Goal: Communication & Community: Participate in discussion

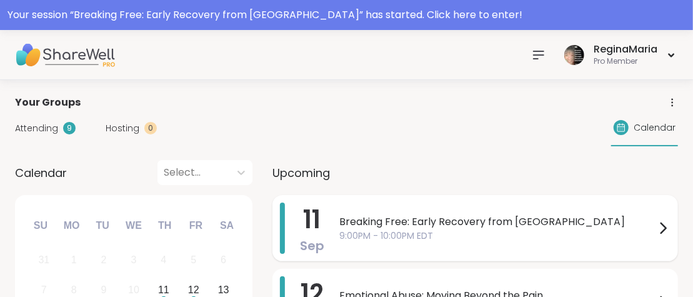
click at [382, 221] on span "Breaking Free: Early Recovery from [GEOGRAPHIC_DATA]" at bounding box center [497, 221] width 316 height 15
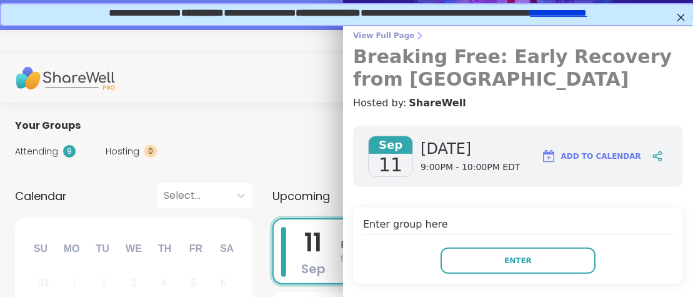
scroll to position [159, 0]
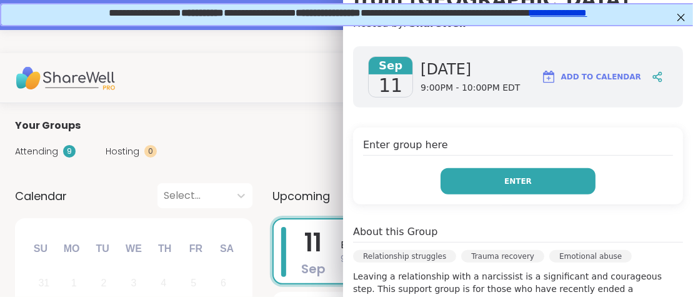
click at [485, 177] on button "Enter" at bounding box center [517, 181] width 155 height 26
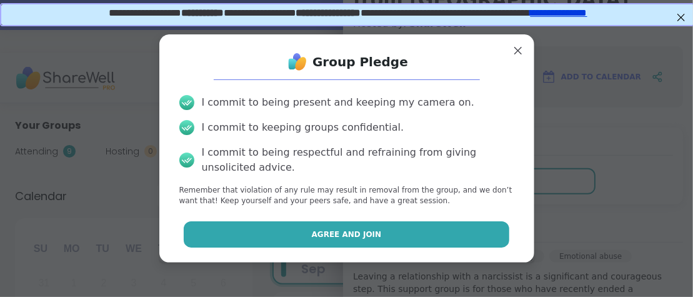
click at [353, 232] on span "Agree and Join" at bounding box center [347, 234] width 70 height 11
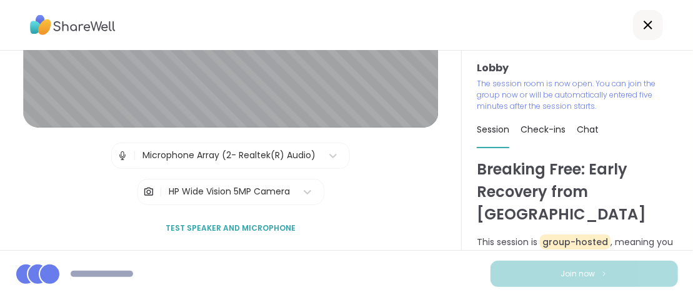
scroll to position [82, 0]
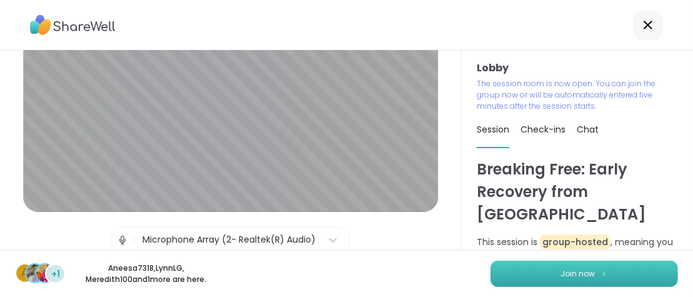
click at [531, 266] on button "Join now" at bounding box center [583, 274] width 187 height 26
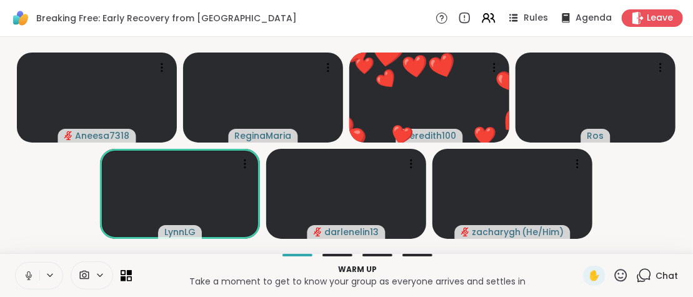
click at [624, 276] on icon at bounding box center [621, 275] width 16 height 16
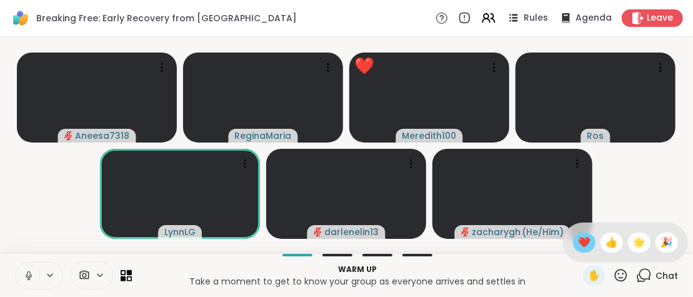
click at [579, 240] on span "❤️" at bounding box center [584, 242] width 12 height 15
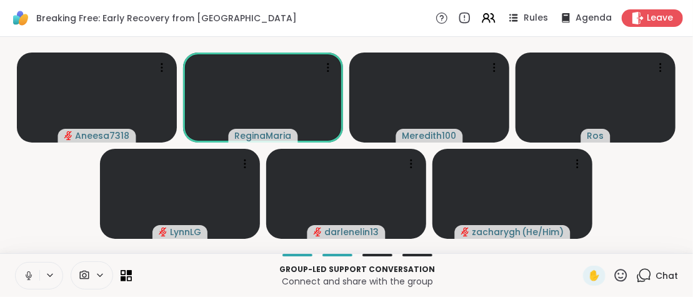
click at [26, 272] on icon at bounding box center [28, 275] width 11 height 11
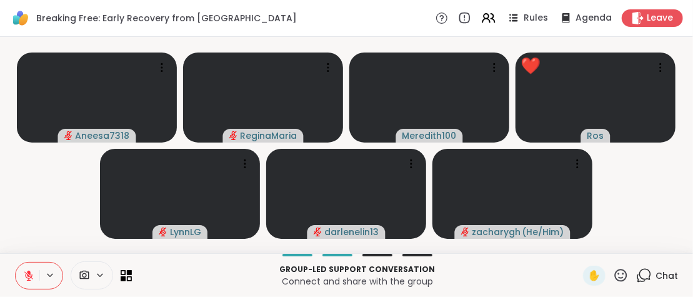
click at [26, 272] on icon at bounding box center [28, 275] width 11 height 11
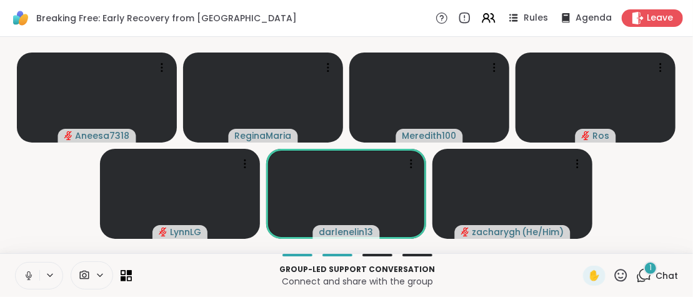
click at [623, 276] on icon at bounding box center [621, 275] width 16 height 16
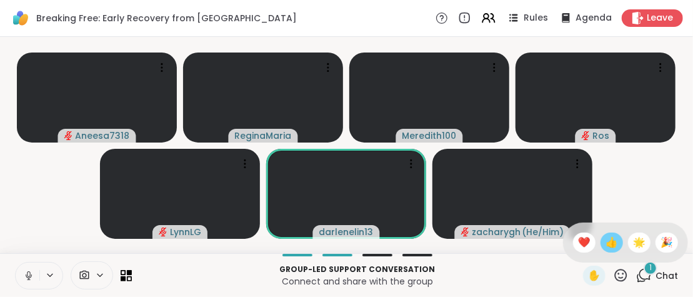
click at [607, 246] on span "👍" at bounding box center [611, 242] width 12 height 15
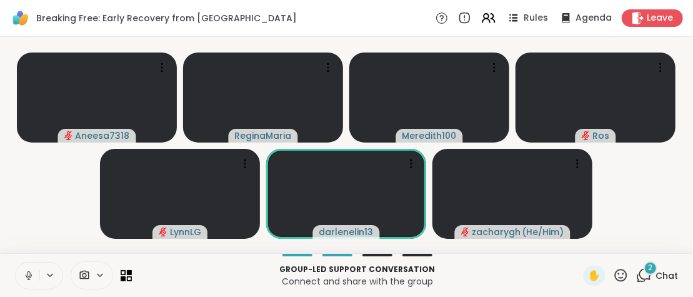
click at [650, 268] on span "2" at bounding box center [650, 267] width 4 height 11
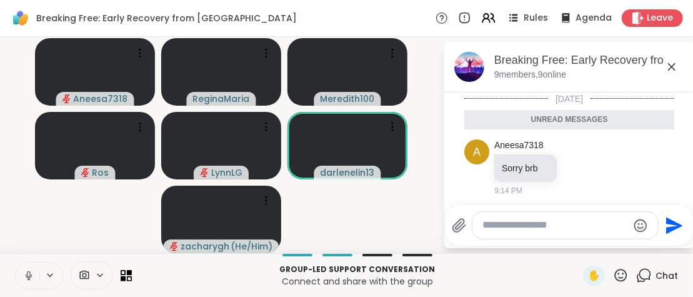
scroll to position [94, 0]
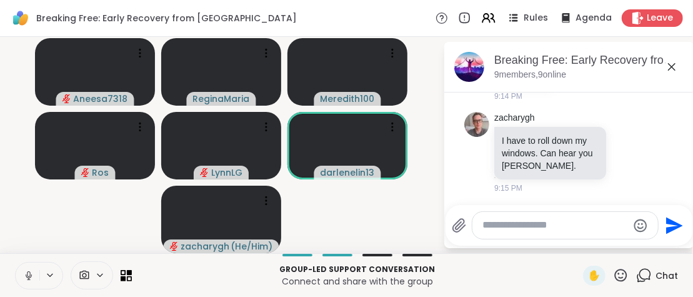
click at [674, 66] on icon at bounding box center [671, 66] width 15 height 15
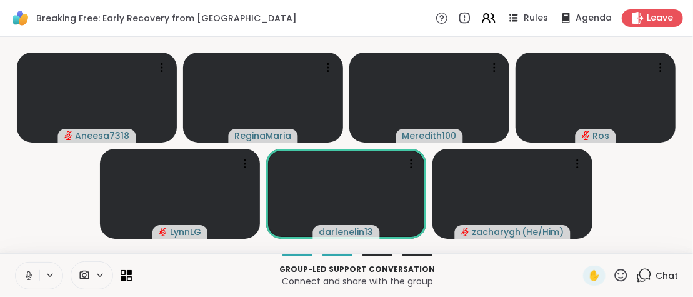
click at [622, 277] on icon at bounding box center [621, 275] width 16 height 16
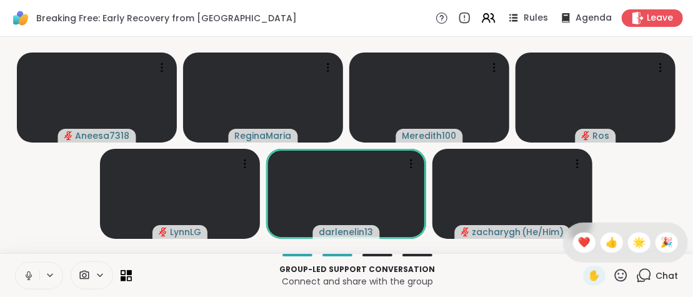
click at [607, 248] on span "👍" at bounding box center [611, 242] width 12 height 15
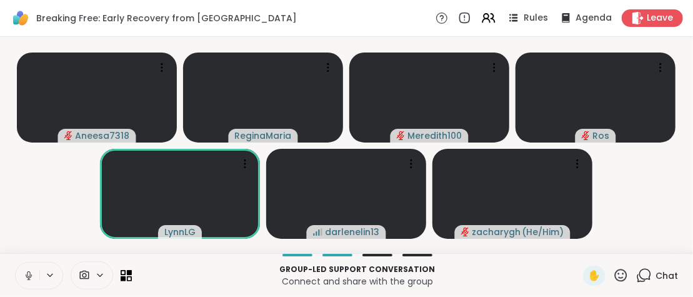
click at [489, 277] on p "Connect and share with the group" at bounding box center [357, 281] width 436 height 12
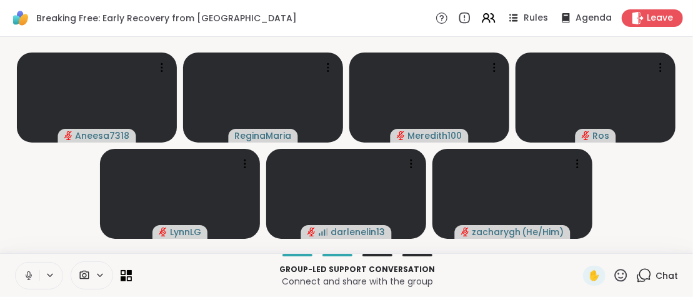
click at [29, 277] on icon at bounding box center [28, 275] width 11 height 11
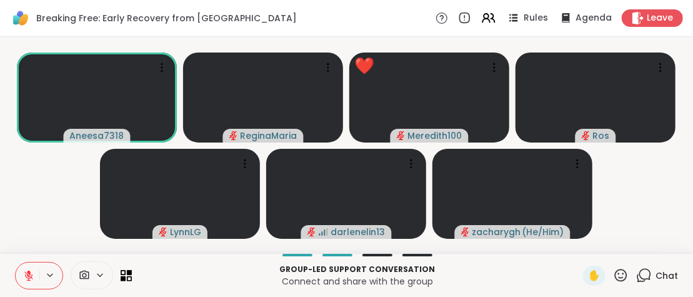
click at [648, 276] on icon at bounding box center [644, 275] width 16 height 16
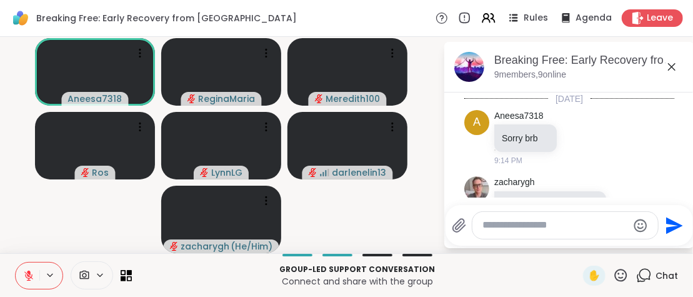
scroll to position [64, 0]
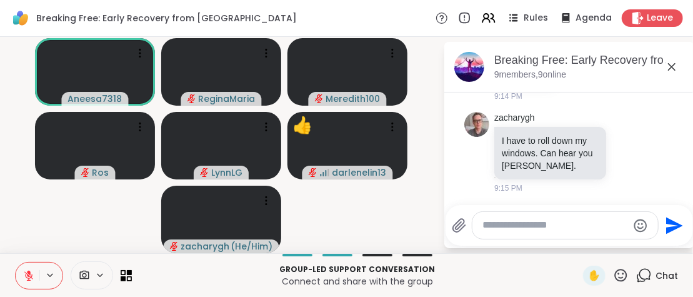
click at [619, 276] on icon at bounding box center [621, 275] width 16 height 16
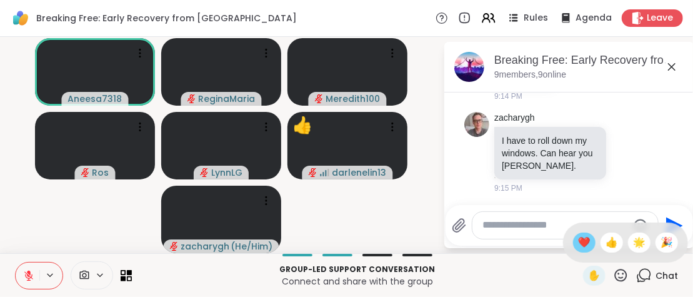
click at [580, 244] on span "❤️" at bounding box center [584, 242] width 12 height 15
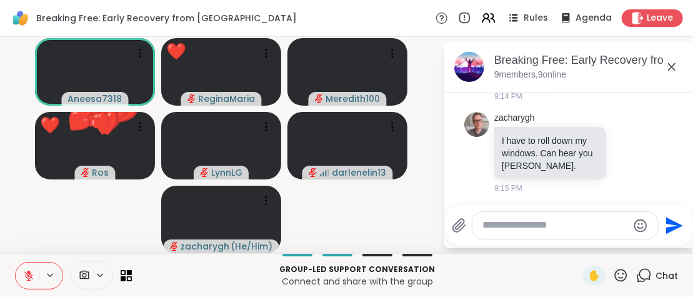
click at [30, 273] on icon at bounding box center [29, 272] width 4 height 5
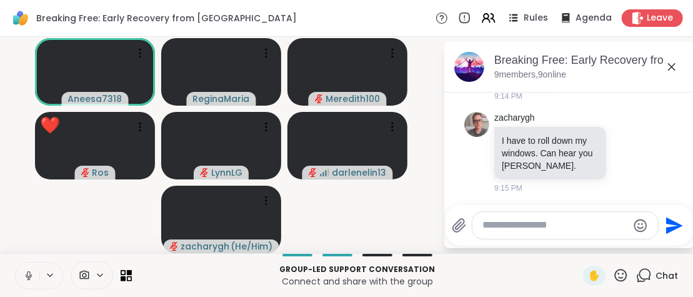
click at [494, 224] on textarea "Type your message" at bounding box center [555, 225] width 146 height 13
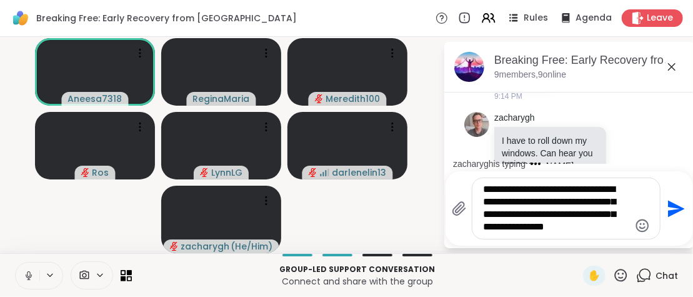
type textarea "**********"
click at [675, 207] on icon "Send" at bounding box center [676, 208] width 17 height 17
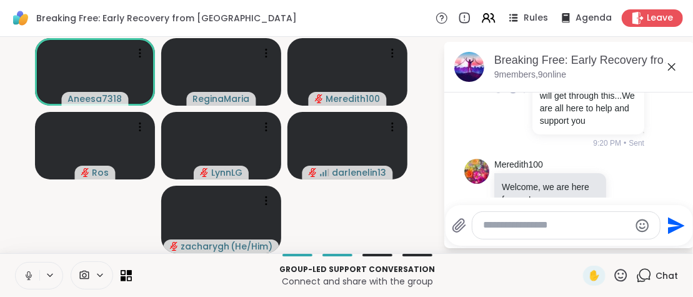
scroll to position [272, 0]
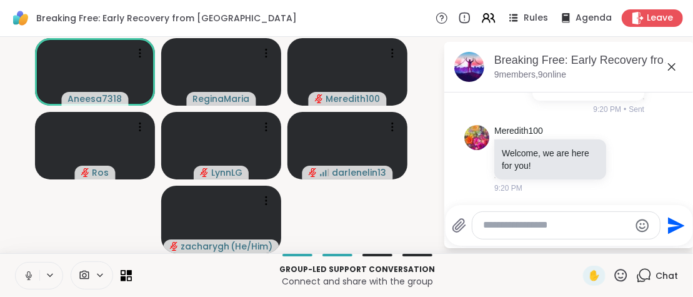
click at [618, 275] on icon at bounding box center [621, 275] width 16 height 16
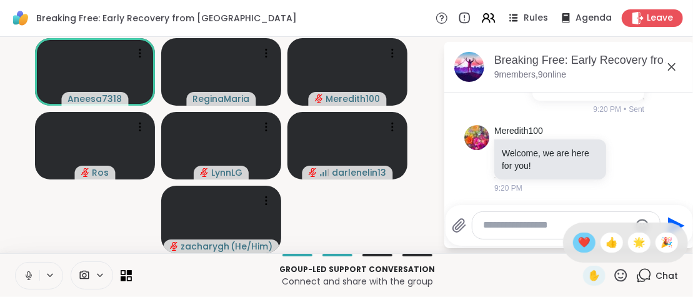
click at [583, 242] on span "❤️" at bounding box center [584, 242] width 12 height 15
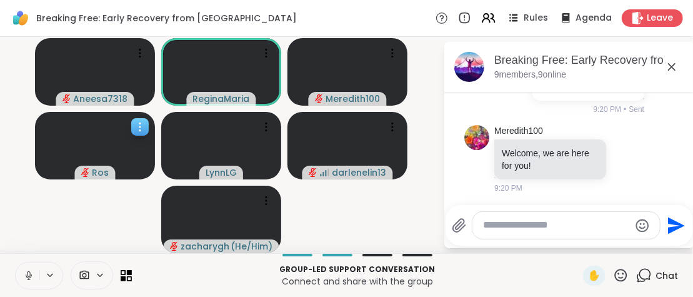
click at [87, 169] on icon "audio-muted" at bounding box center [84, 171] width 7 height 9
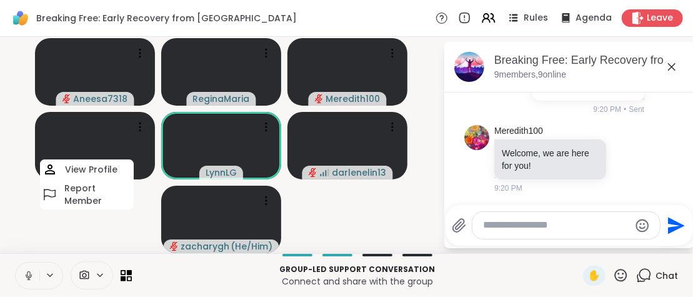
click at [108, 219] on video-player-container "Aneesa7318 ReginaMaria Meredith100 Ros View Profile Report Member LynnLG darlen…" at bounding box center [221, 145] width 428 height 206
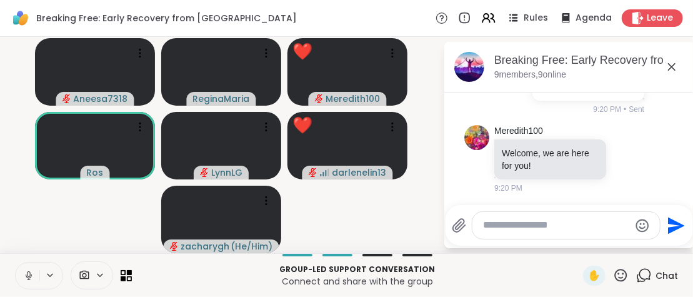
scroll to position [451, 0]
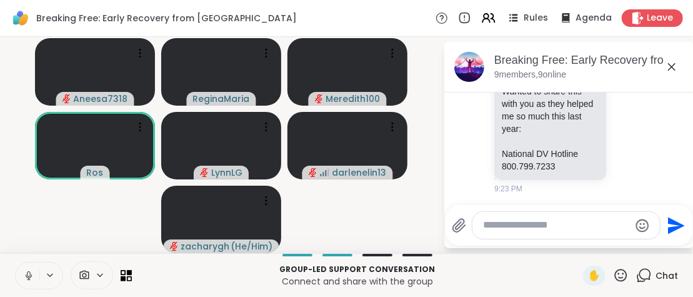
click at [26, 274] on icon at bounding box center [28, 275] width 11 height 11
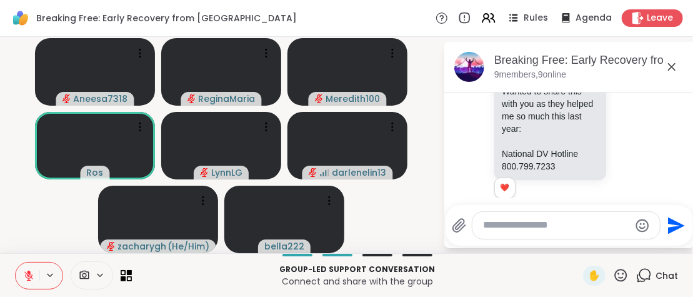
scroll to position [469, 0]
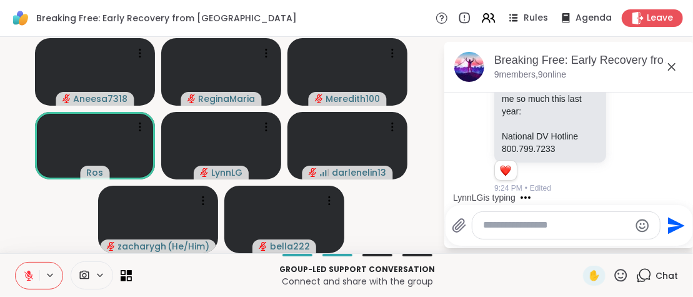
click at [622, 274] on icon at bounding box center [621, 275] width 16 height 16
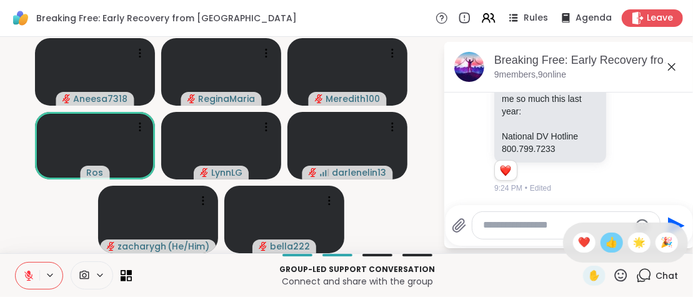
click at [606, 244] on span "👍" at bounding box center [611, 242] width 12 height 15
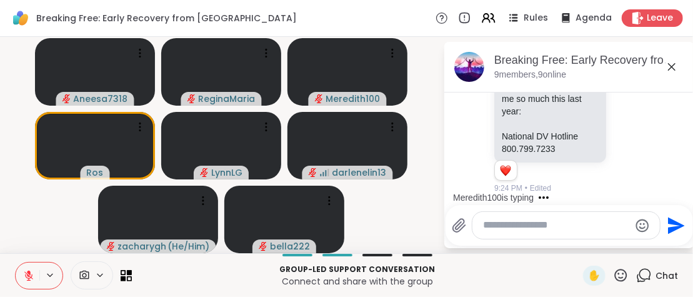
click at [625, 279] on icon at bounding box center [621, 275] width 16 height 16
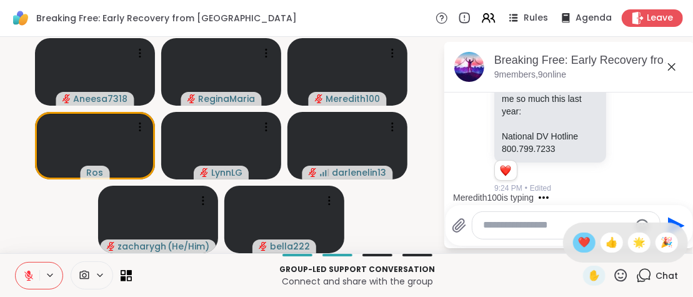
click at [580, 246] on span "❤️" at bounding box center [584, 242] width 12 height 15
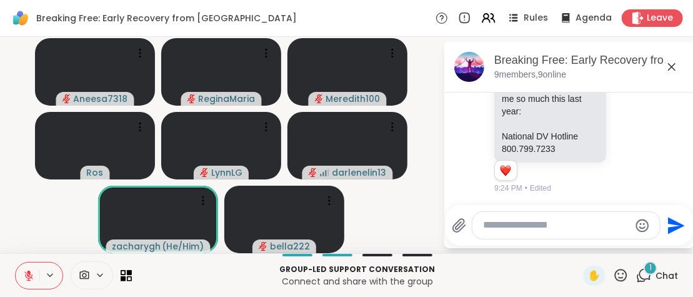
scroll to position [560, 0]
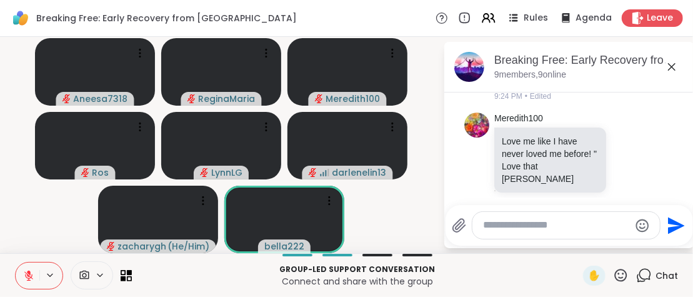
click at [619, 274] on icon at bounding box center [621, 275] width 12 height 12
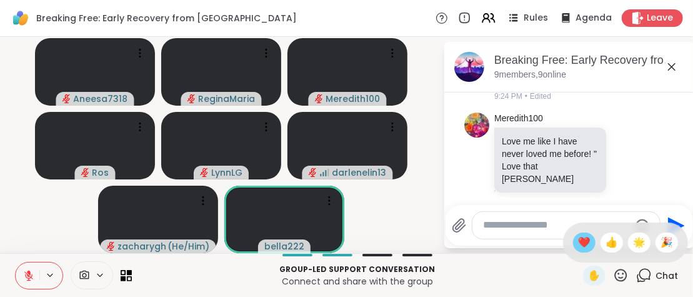
click at [582, 245] on span "❤️" at bounding box center [584, 242] width 12 height 15
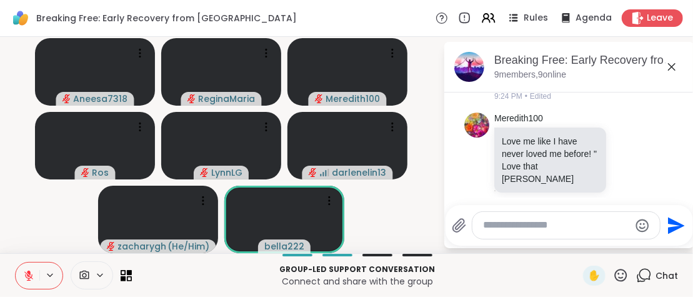
scroll to position [639, 0]
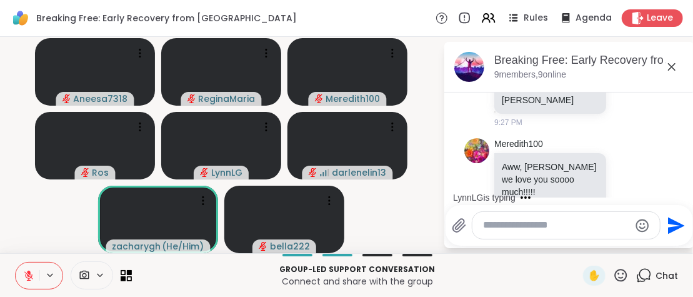
click at [484, 223] on textarea "Type your message" at bounding box center [557, 225] width 146 height 13
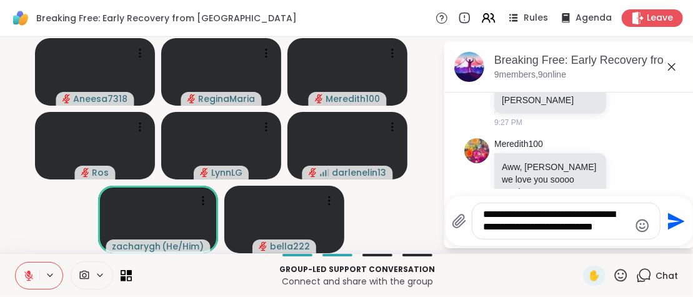
type textarea "**********"
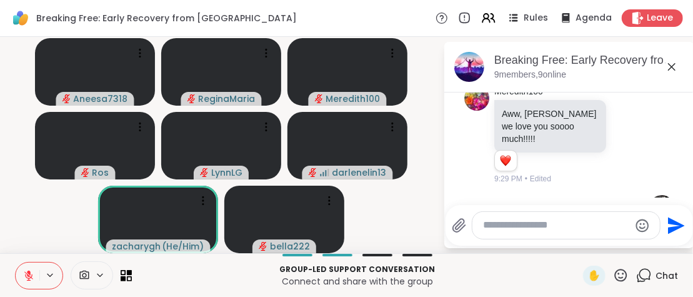
scroll to position [869, 0]
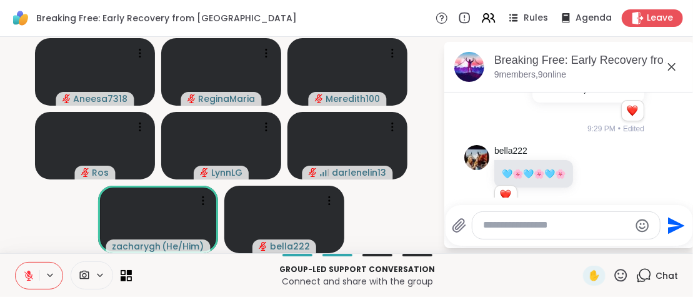
click at [673, 66] on icon at bounding box center [671, 66] width 15 height 15
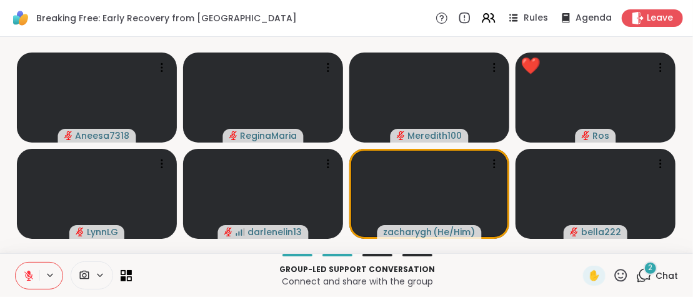
click at [619, 271] on icon at bounding box center [621, 275] width 12 height 12
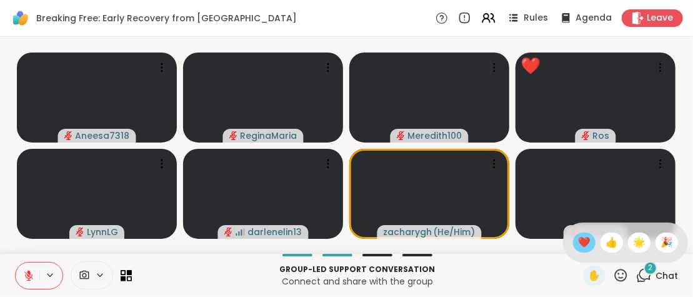
click at [582, 244] on span "❤️" at bounding box center [584, 242] width 12 height 15
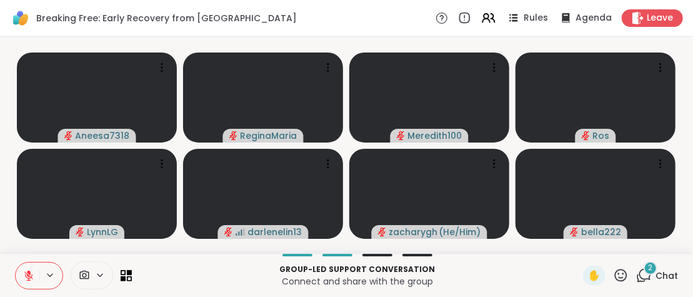
click at [653, 268] on span "2" at bounding box center [650, 267] width 4 height 11
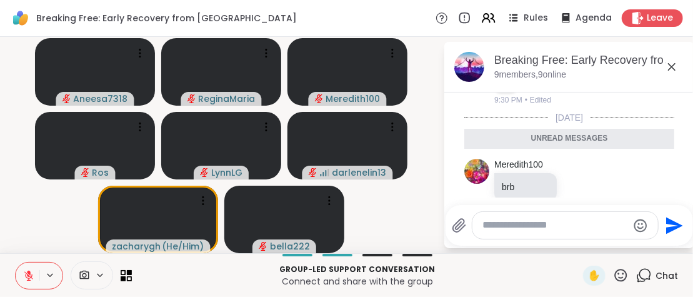
scroll to position [1061, 0]
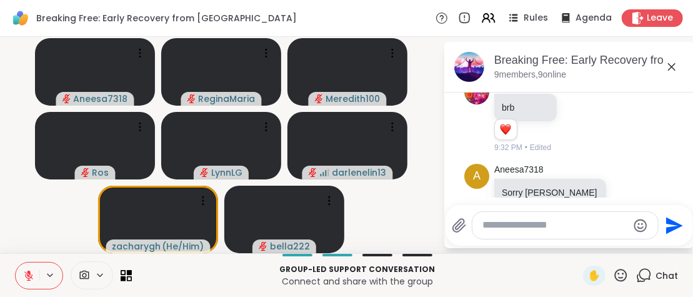
click at [672, 66] on icon at bounding box center [671, 66] width 7 height 7
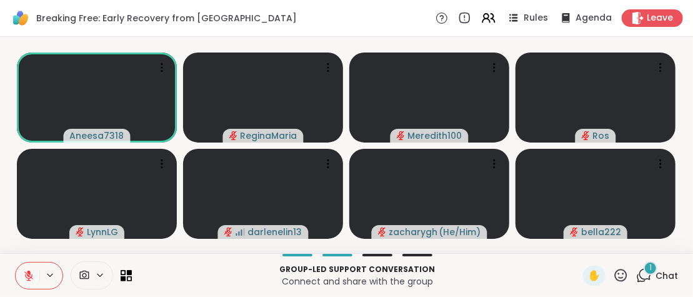
click at [654, 273] on div "1" at bounding box center [650, 268] width 14 height 14
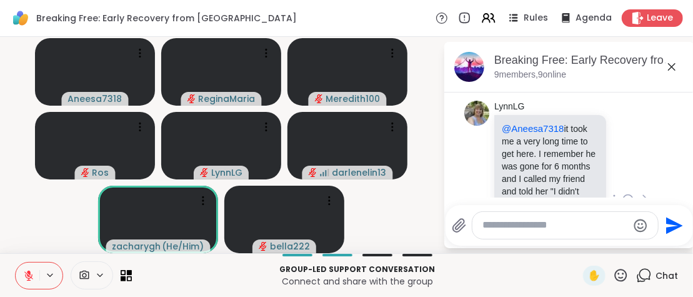
scroll to position [1283, 0]
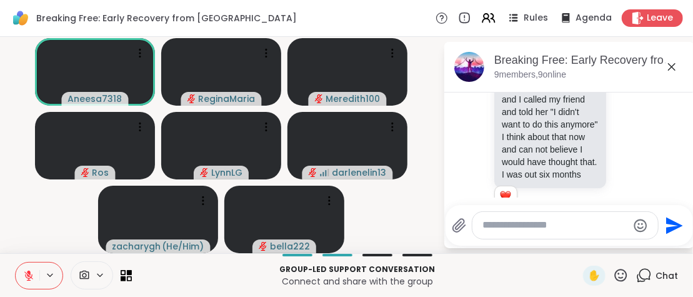
click at [487, 229] on textarea "Type your message" at bounding box center [555, 225] width 146 height 13
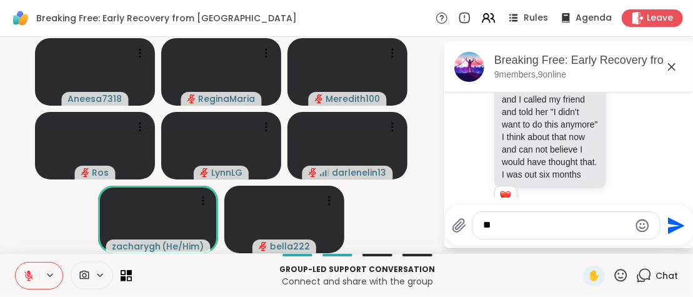
type textarea "***"
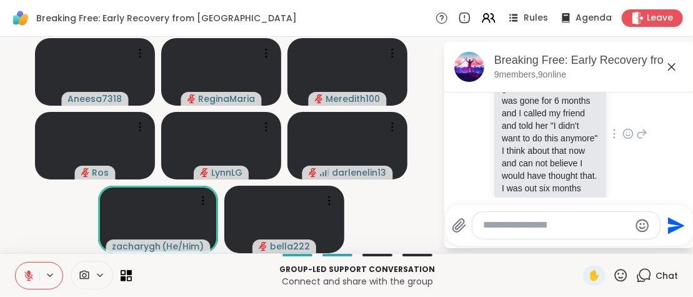
scroll to position [1320, 0]
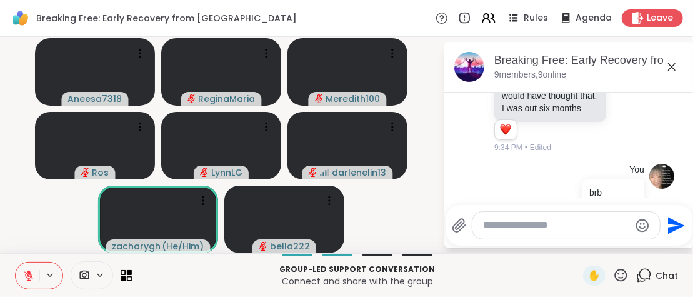
click at [672, 63] on icon at bounding box center [671, 66] width 15 height 15
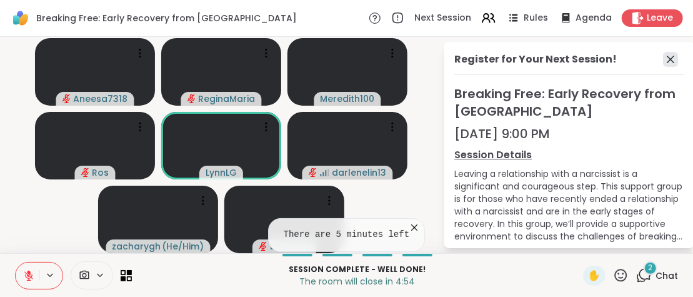
click at [672, 58] on icon at bounding box center [670, 59] width 15 height 15
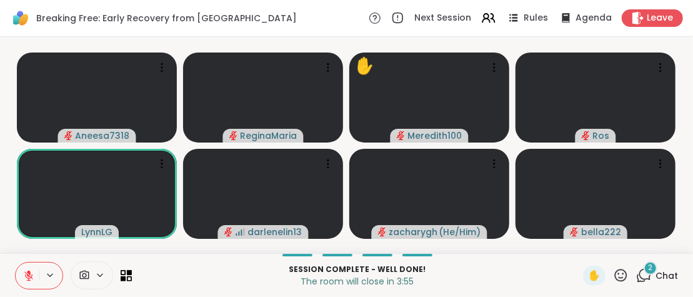
click at [27, 271] on icon at bounding box center [28, 275] width 11 height 11
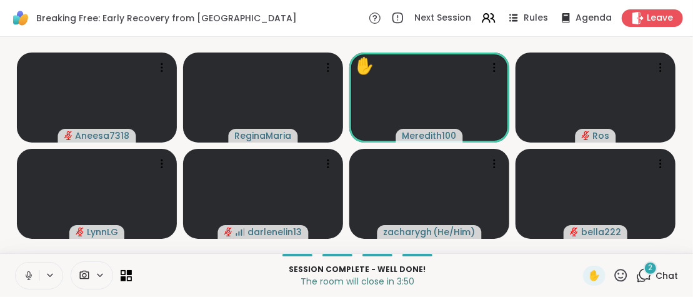
click at [27, 271] on icon at bounding box center [28, 275] width 11 height 11
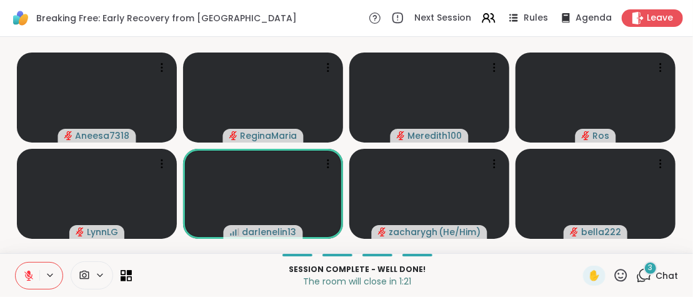
click at [29, 276] on icon at bounding box center [28, 275] width 9 height 9
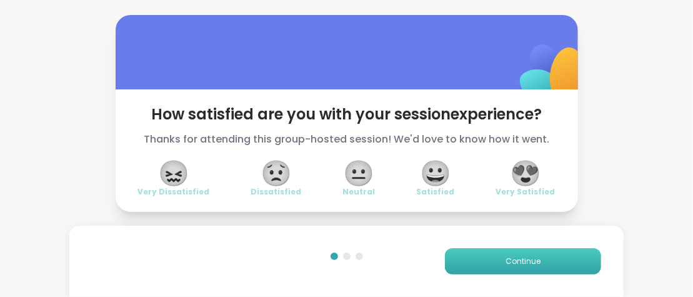
click at [510, 256] on span "Continue" at bounding box center [522, 261] width 35 height 11
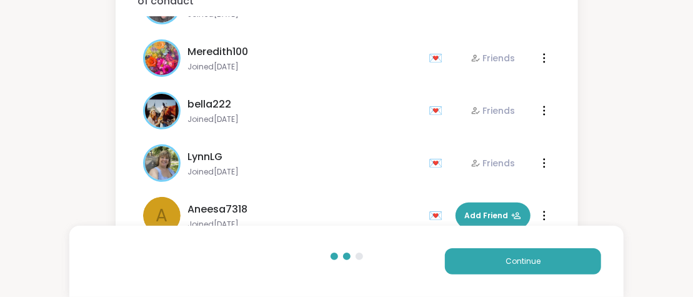
scroll to position [157, 0]
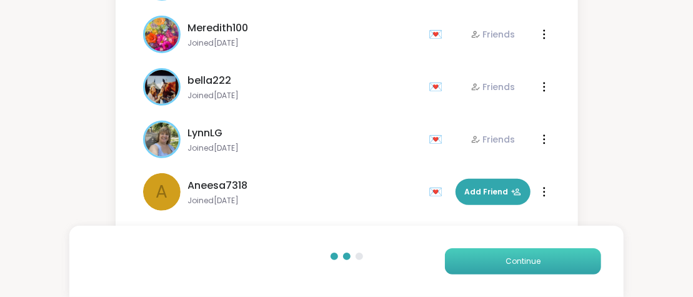
click at [534, 258] on span "Continue" at bounding box center [522, 261] width 35 height 11
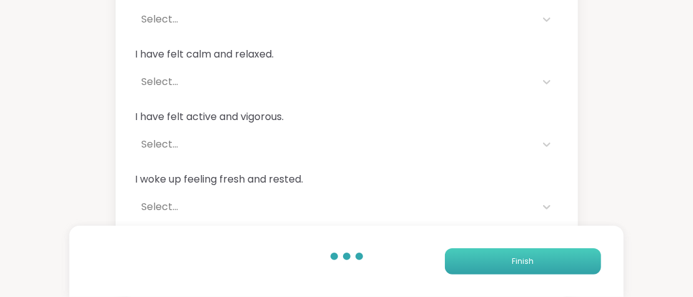
click at [534, 258] on span "Finish" at bounding box center [523, 261] width 22 height 11
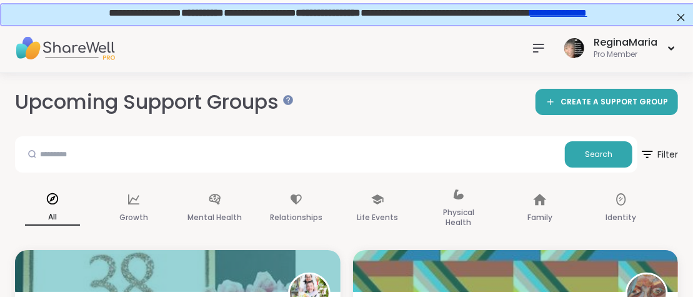
click at [537, 44] on icon at bounding box center [539, 47] width 10 height 7
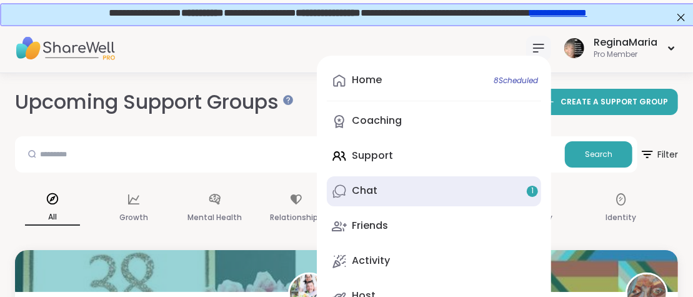
click at [533, 191] on span "1" at bounding box center [532, 191] width 2 height 11
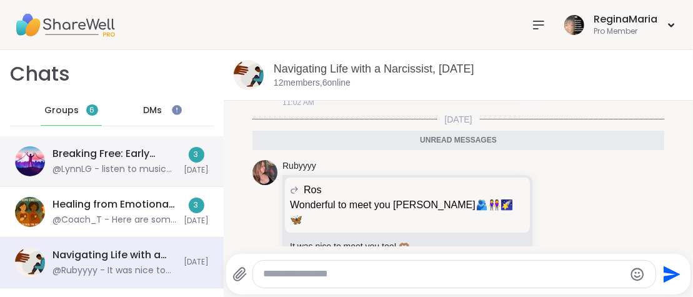
click at [191, 155] on div "3" at bounding box center [197, 155] width 16 height 16
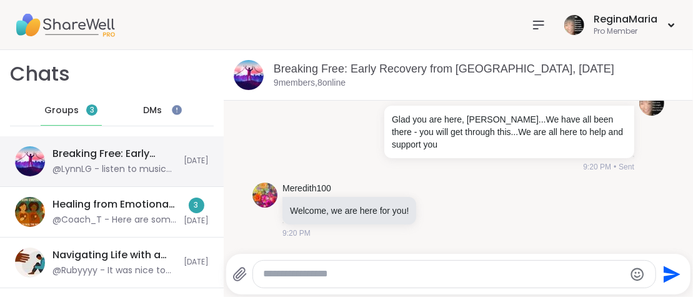
scroll to position [94, 0]
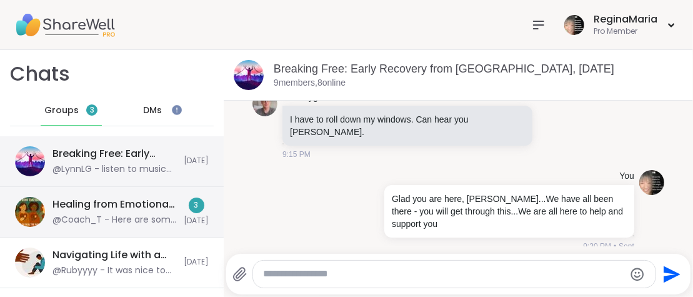
click at [142, 212] on div "Healing from Emotional Abuse , [DATE] @Coach_T - Here are some national resourc…" at bounding box center [114, 211] width 124 height 29
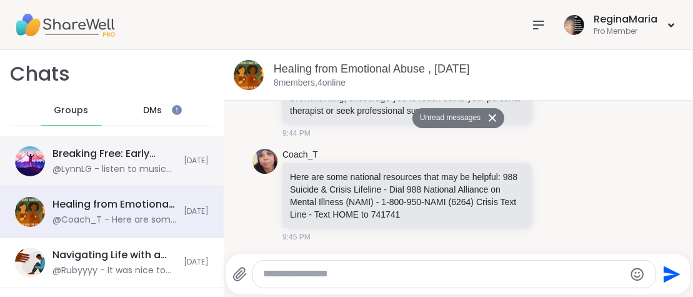
scroll to position [84, 0]
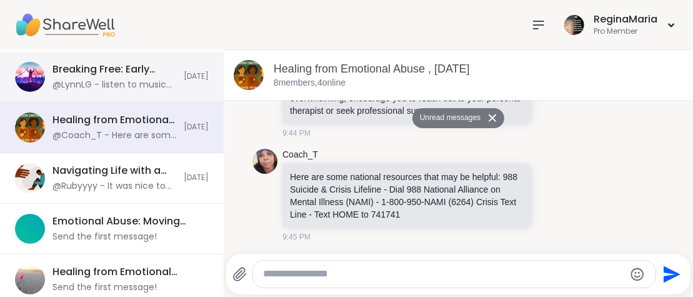
click at [537, 26] on icon at bounding box center [538, 24] width 15 height 15
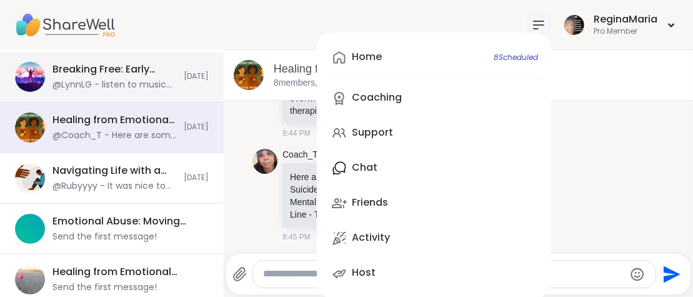
scroll to position [1, 0]
